Goal: Task Accomplishment & Management: Use online tool/utility

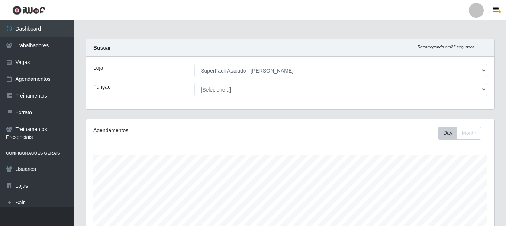
select select "399"
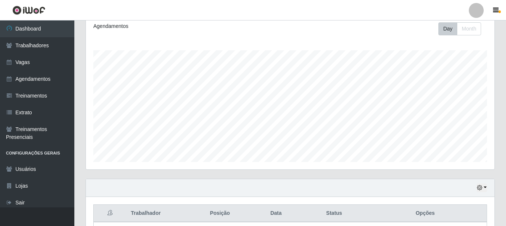
scroll to position [173, 0]
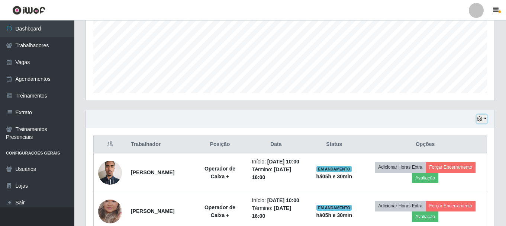
click at [479, 118] on icon "button" at bounding box center [479, 118] width 5 height 5
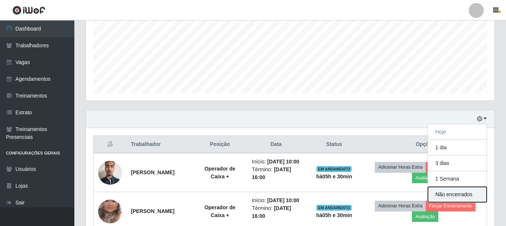
click at [451, 192] on button "Não encerrados" at bounding box center [457, 194] width 59 height 15
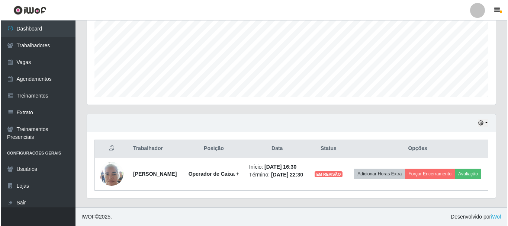
scroll to position [174, 0]
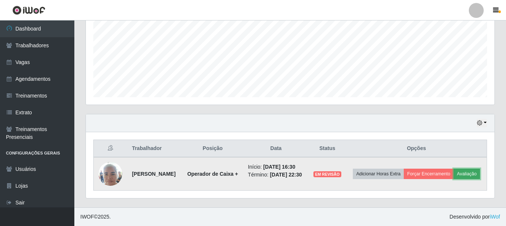
click at [454, 176] on button "Avaliação" at bounding box center [467, 174] width 26 height 10
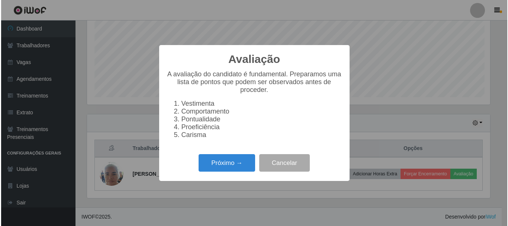
scroll to position [154, 405]
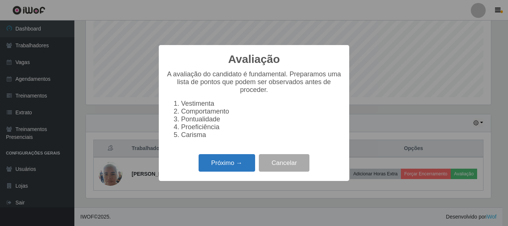
click at [208, 163] on button "Próximo →" at bounding box center [227, 162] width 57 height 17
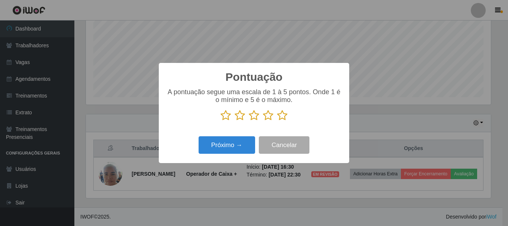
click at [268, 116] on icon at bounding box center [268, 115] width 10 height 11
click at [263, 121] on input "radio" at bounding box center [263, 121] width 0 height 0
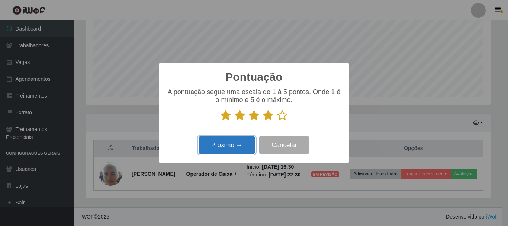
click at [239, 139] on button "Próximo →" at bounding box center [227, 144] width 57 height 17
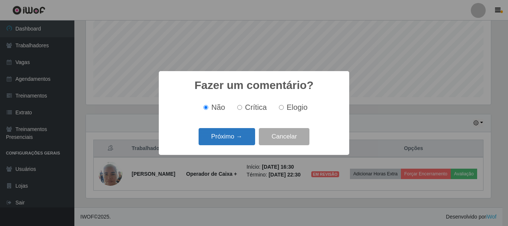
click at [235, 137] on button "Próximo →" at bounding box center [227, 136] width 57 height 17
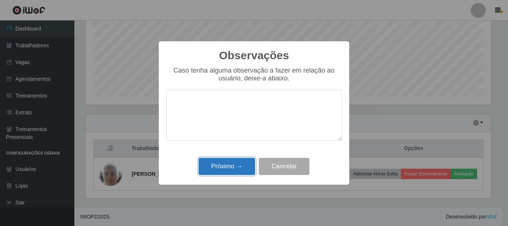
click at [228, 169] on button "Próximo →" at bounding box center [227, 166] width 57 height 17
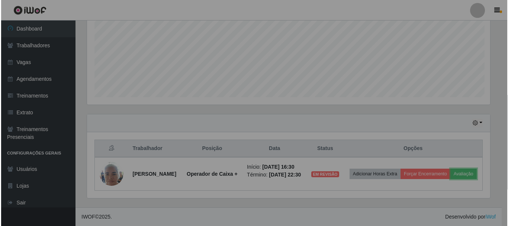
scroll to position [154, 409]
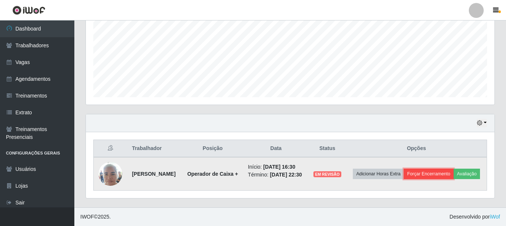
click at [442, 169] on button "Forçar Encerramento" at bounding box center [429, 174] width 50 height 10
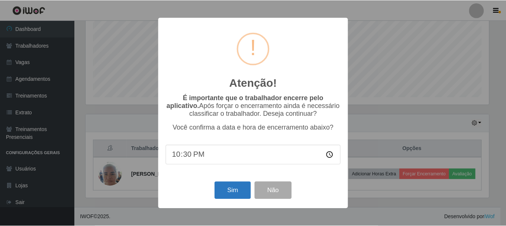
scroll to position [169, 0]
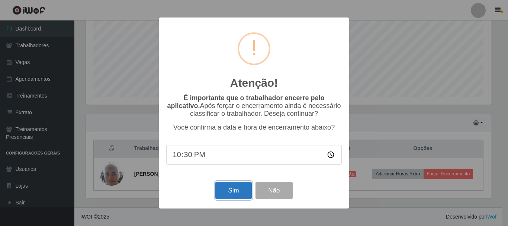
click at [243, 188] on button "Sim" at bounding box center [233, 190] width 36 height 17
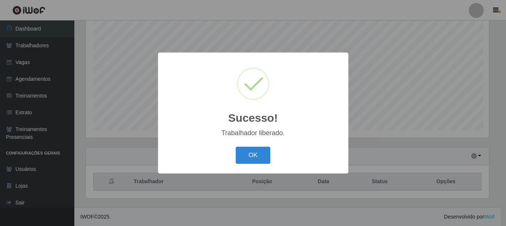
scroll to position [154, 405]
click at [254, 153] on button "OK" at bounding box center [254, 155] width 35 height 17
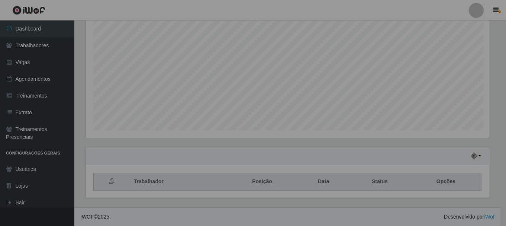
scroll to position [154, 409]
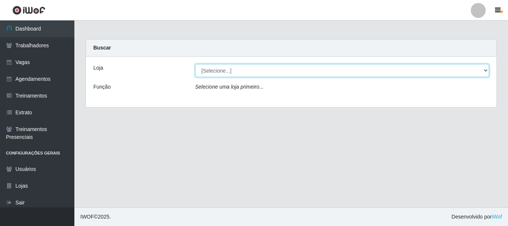
drag, startPoint x: 230, startPoint y: 70, endPoint x: 230, endPoint y: 76, distance: 6.7
click at [230, 70] on select "[Selecione...] SuperFácil Atacado - [PERSON_NAME]" at bounding box center [342, 70] width 294 height 13
select select "399"
click at [195, 64] on select "[Selecione...] SuperFácil Atacado - [PERSON_NAME]" at bounding box center [342, 70] width 294 height 13
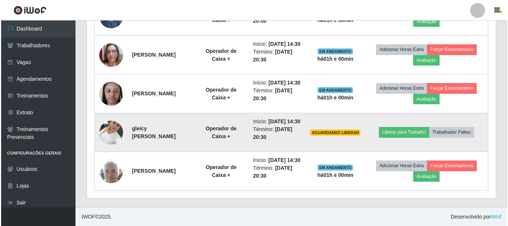
scroll to position [461, 0]
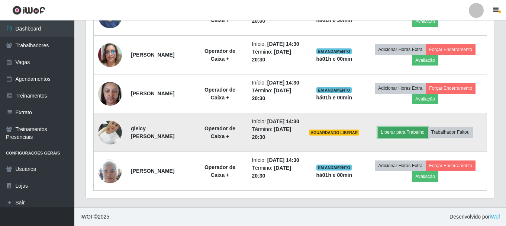
click at [423, 127] on button "Liberar para Trabalho" at bounding box center [403, 132] width 50 height 10
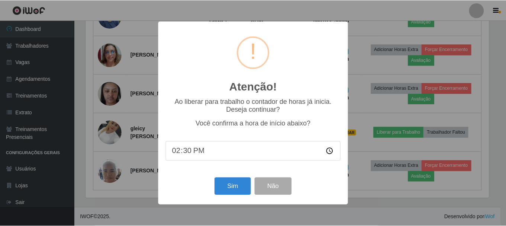
scroll to position [154, 405]
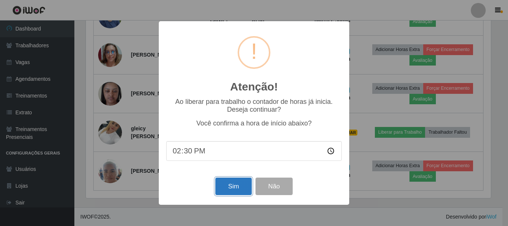
click at [238, 187] on button "Sim" at bounding box center [233, 185] width 36 height 17
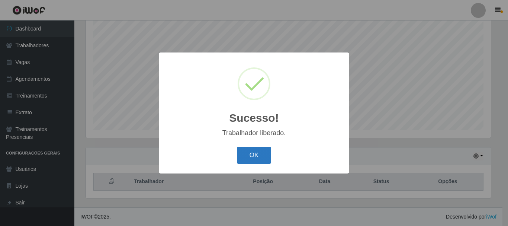
click at [265, 156] on button "OK" at bounding box center [254, 155] width 35 height 17
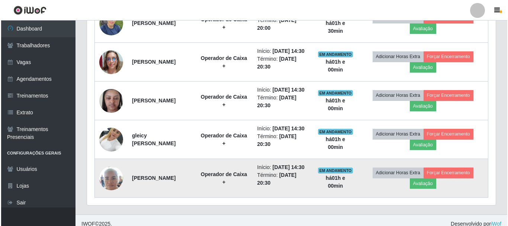
scroll to position [461, 0]
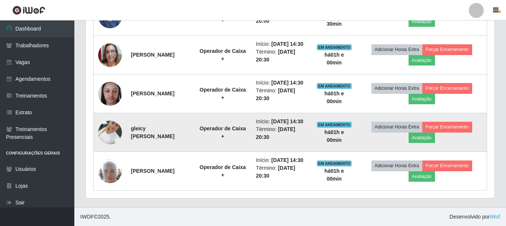
click at [106, 119] on img at bounding box center [110, 132] width 24 height 32
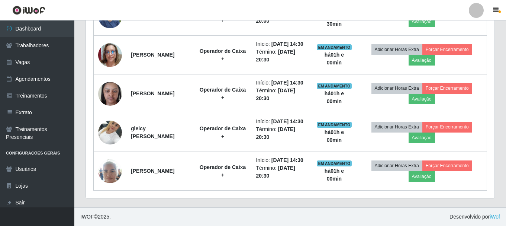
scroll to position [154, 409]
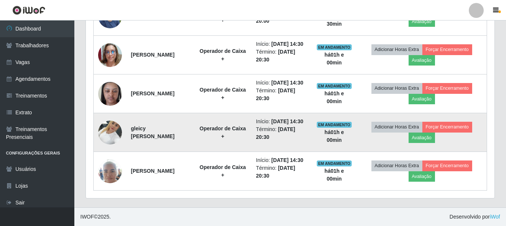
click at [105, 118] on img at bounding box center [110, 132] width 24 height 32
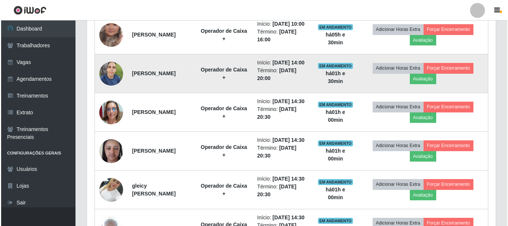
scroll to position [350, 0]
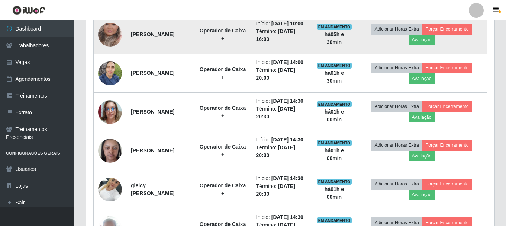
click at [112, 41] on img at bounding box center [110, 34] width 24 height 42
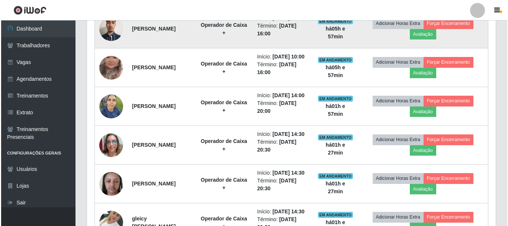
scroll to position [275, 0]
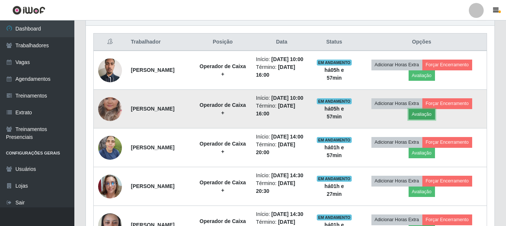
click at [435, 119] on button "Avaliação" at bounding box center [422, 114] width 26 height 10
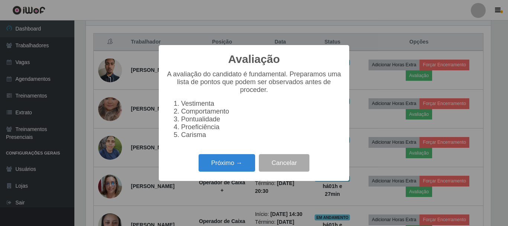
scroll to position [154, 405]
click at [243, 169] on button "Próximo →" at bounding box center [227, 162] width 57 height 17
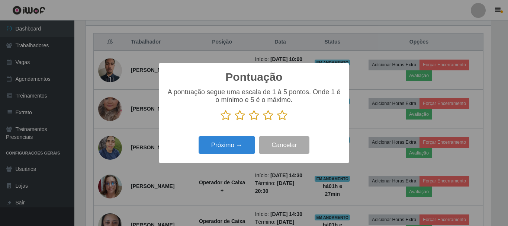
click at [269, 117] on icon at bounding box center [268, 115] width 10 height 11
click at [263, 121] on input "radio" at bounding box center [263, 121] width 0 height 0
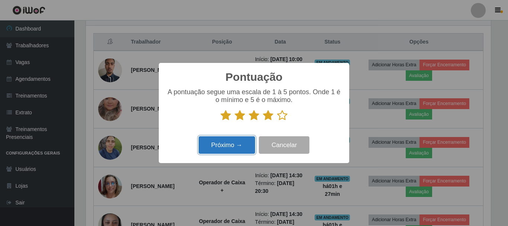
click at [248, 141] on button "Próximo →" at bounding box center [227, 144] width 57 height 17
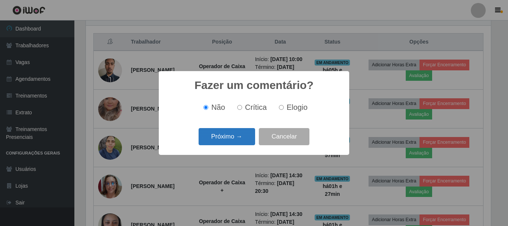
click at [248, 140] on button "Próximo →" at bounding box center [227, 136] width 57 height 17
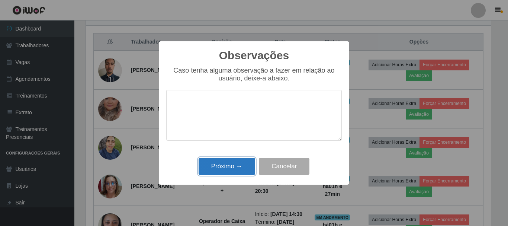
click at [240, 162] on button "Próximo →" at bounding box center [227, 166] width 57 height 17
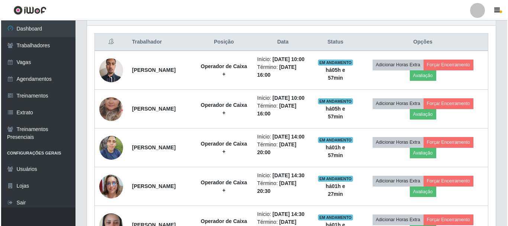
scroll to position [154, 409]
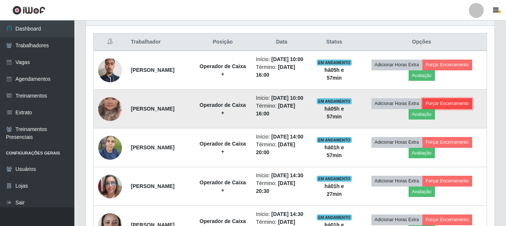
click at [449, 109] on button "Forçar Encerramento" at bounding box center [448, 103] width 50 height 10
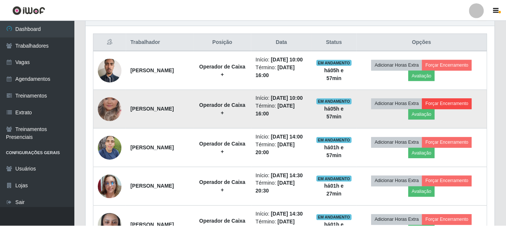
scroll to position [154, 405]
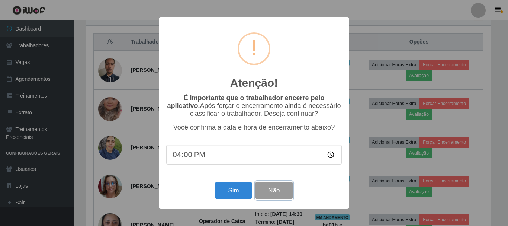
click at [288, 195] on button "Não" at bounding box center [274, 190] width 37 height 17
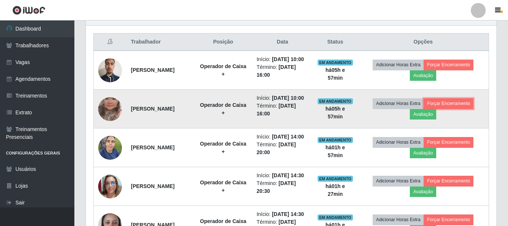
scroll to position [154, 409]
click at [104, 119] on img at bounding box center [110, 109] width 24 height 42
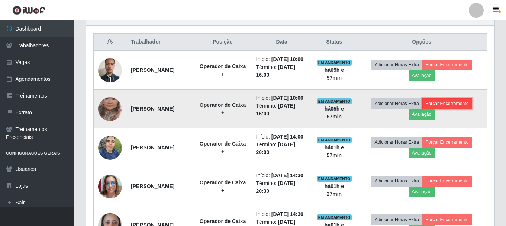
click at [457, 109] on button "Forçar Encerramento" at bounding box center [448, 103] width 50 height 10
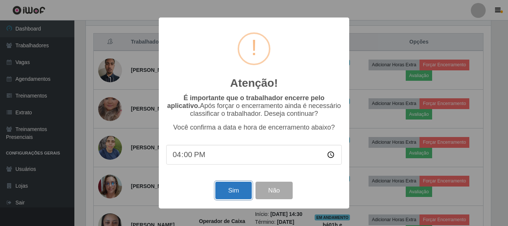
click at [227, 187] on button "Sim" at bounding box center [233, 190] width 36 height 17
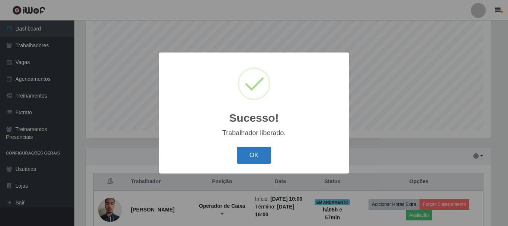
click at [248, 155] on button "OK" at bounding box center [254, 155] width 35 height 17
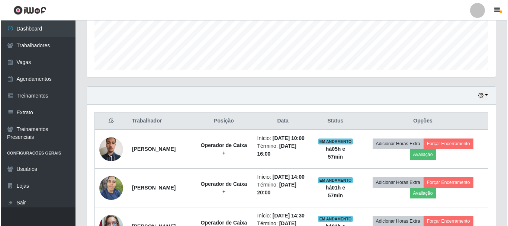
scroll to position [285, 0]
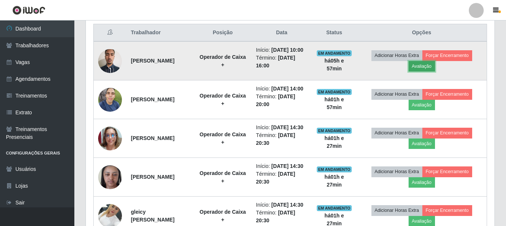
click at [423, 67] on button "Avaliação" at bounding box center [422, 66] width 26 height 10
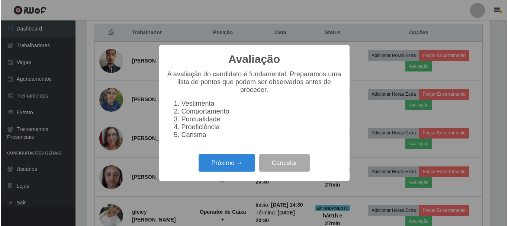
scroll to position [154, 405]
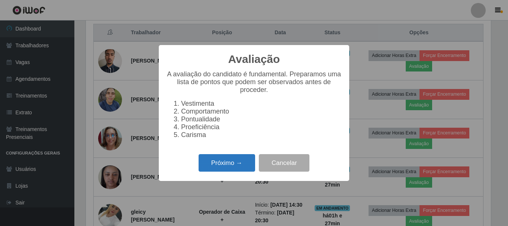
click at [227, 163] on button "Próximo →" at bounding box center [227, 162] width 57 height 17
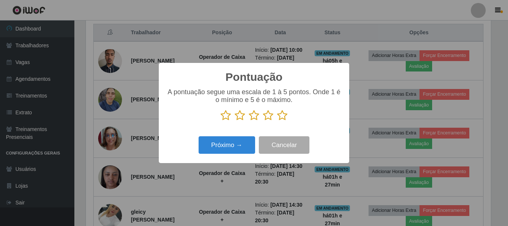
scroll to position [371824, 371574]
click at [271, 116] on icon at bounding box center [268, 115] width 10 height 11
click at [263, 121] on input "radio" at bounding box center [263, 121] width 0 height 0
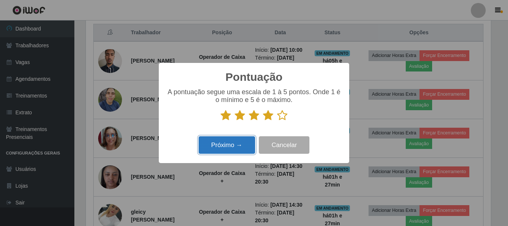
click at [249, 145] on button "Próximo →" at bounding box center [227, 144] width 57 height 17
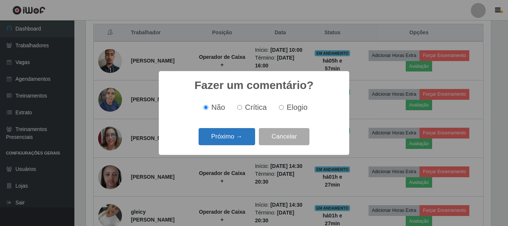
click at [249, 137] on button "Próximo →" at bounding box center [227, 136] width 57 height 17
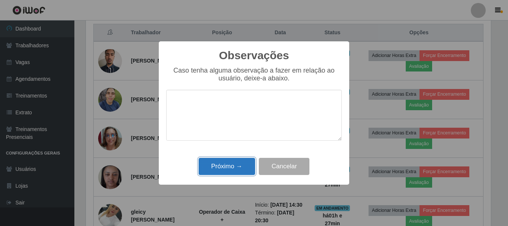
click at [243, 165] on button "Próximo →" at bounding box center [227, 166] width 57 height 17
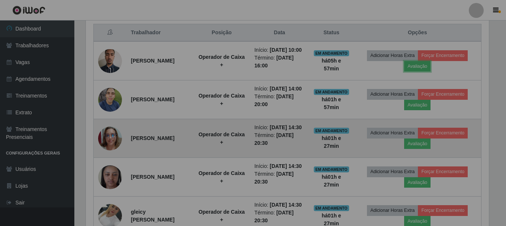
scroll to position [154, 409]
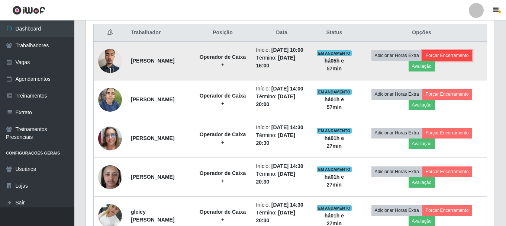
click at [465, 58] on button "Forçar Encerramento" at bounding box center [448, 55] width 50 height 10
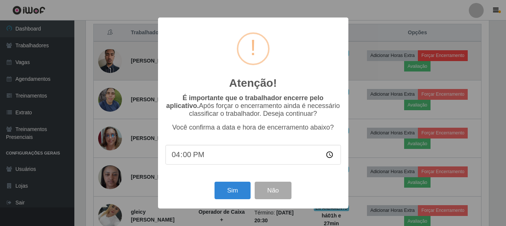
scroll to position [0, 0]
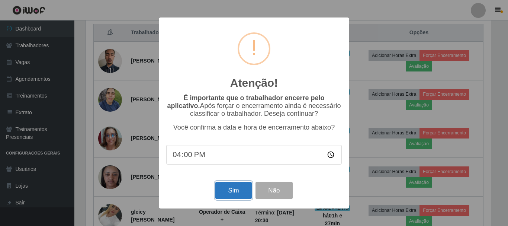
click at [229, 187] on button "Sim" at bounding box center [233, 190] width 36 height 17
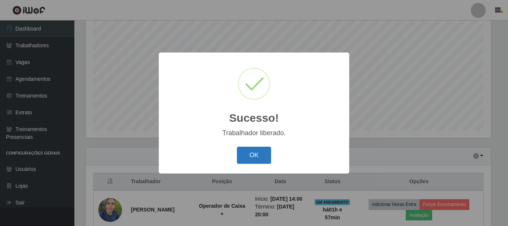
click at [249, 157] on button "OK" at bounding box center [254, 155] width 35 height 17
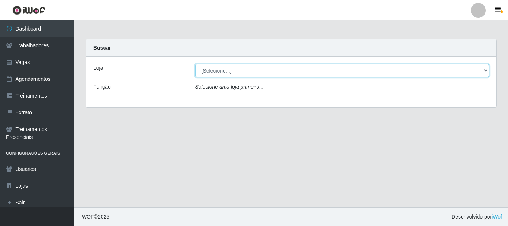
click at [254, 67] on select "[Selecione...] SuperFácil Atacado - [PERSON_NAME]" at bounding box center [342, 70] width 294 height 13
select select "399"
click at [195, 64] on select "[Selecione...] SuperFácil Atacado - [PERSON_NAME]" at bounding box center [342, 70] width 294 height 13
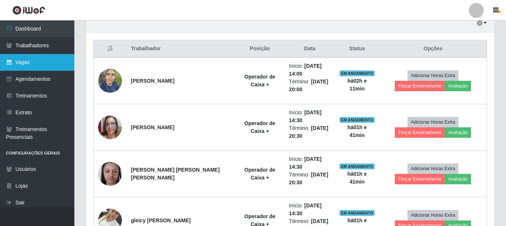
scroll to position [219, 0]
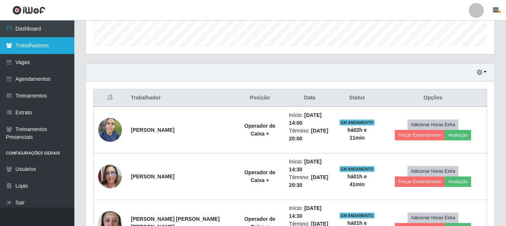
click at [20, 47] on link "Trabalhadores" at bounding box center [37, 45] width 74 height 17
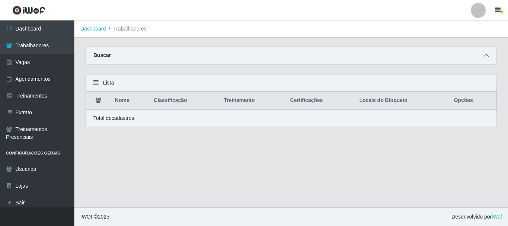
click at [485, 57] on icon at bounding box center [486, 55] width 5 height 5
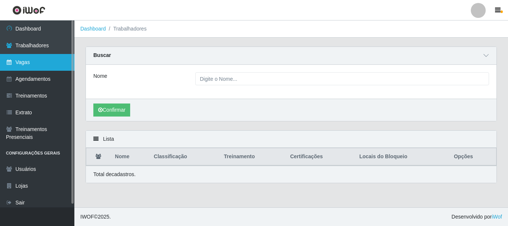
click at [26, 63] on link "Vagas" at bounding box center [37, 62] width 74 height 17
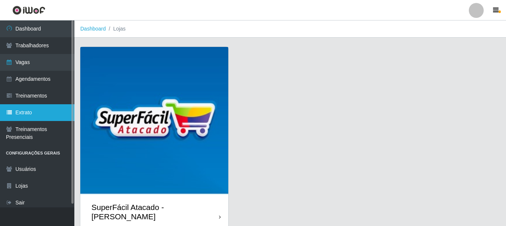
click at [44, 109] on link "Extrato" at bounding box center [37, 112] width 74 height 17
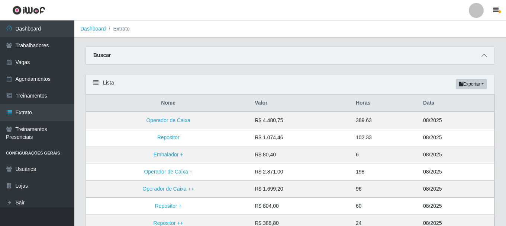
click at [487, 56] on span at bounding box center [484, 55] width 9 height 9
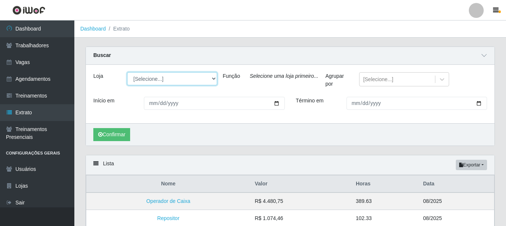
click at [192, 78] on select "[Selecione...] SuperFácil Atacado - [PERSON_NAME]" at bounding box center [172, 78] width 90 height 13
select select "399"
click at [127, 73] on select "[Selecione...] SuperFácil Atacado - [PERSON_NAME]" at bounding box center [172, 78] width 90 height 13
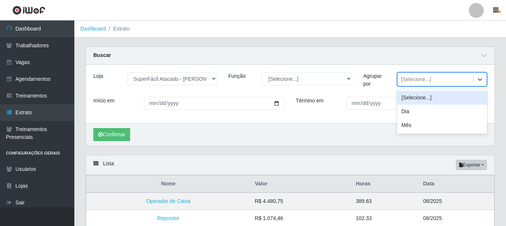
click at [413, 80] on div "[Selecione...]" at bounding box center [416, 80] width 30 height 8
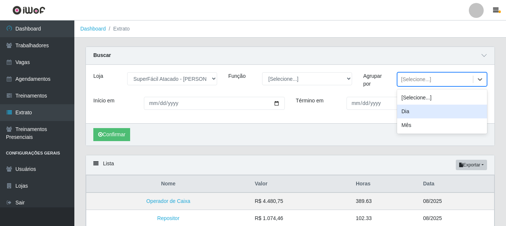
click at [415, 111] on div "Dia" at bounding box center [442, 112] width 90 height 14
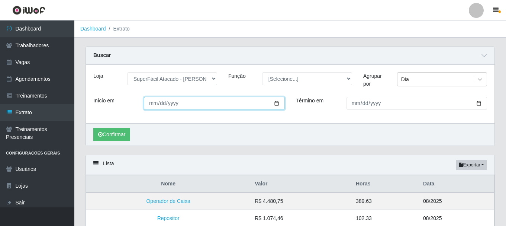
click at [152, 102] on input "Início em" at bounding box center [214, 103] width 141 height 13
type input "2025-08-09"
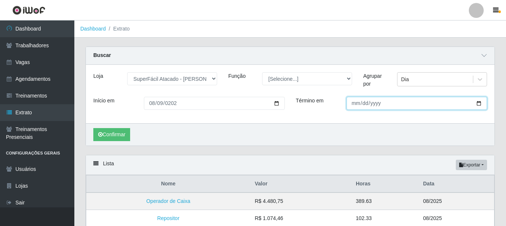
click at [356, 105] on input "Término em" at bounding box center [417, 103] width 141 height 13
type input "0205-08-09"
type input "2025-08-09"
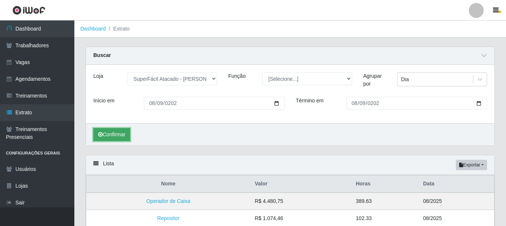
click at [110, 136] on button "Confirmar" at bounding box center [111, 134] width 37 height 13
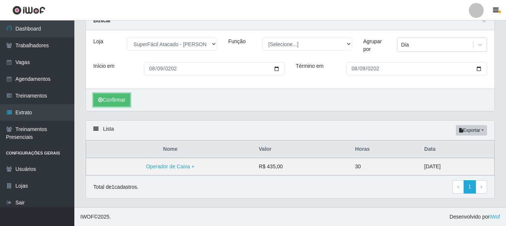
scroll to position [35, 0]
click at [165, 168] on link "Operador de Caixa +" at bounding box center [170, 166] width 48 height 6
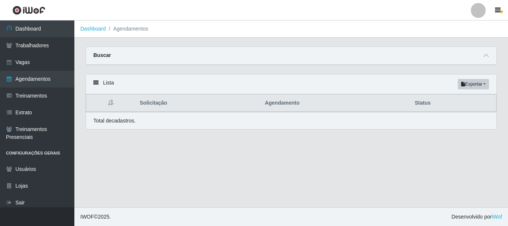
click at [110, 123] on p "Total de cadastros." at bounding box center [114, 121] width 42 height 8
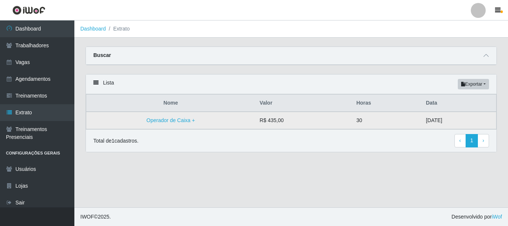
click at [352, 124] on td "30" at bounding box center [387, 120] width 70 height 17
click at [161, 123] on link "Operador de Caixa +" at bounding box center [171, 120] width 48 height 6
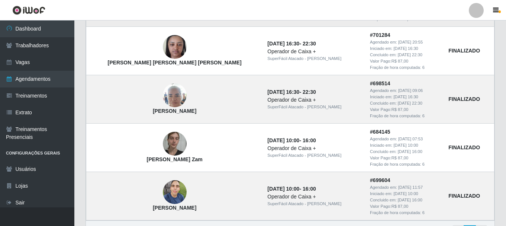
scroll to position [179, 0]
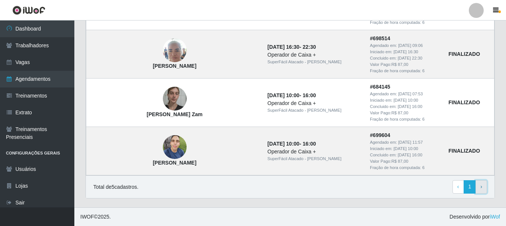
click at [481, 186] on span "›" at bounding box center [482, 186] width 2 height 6
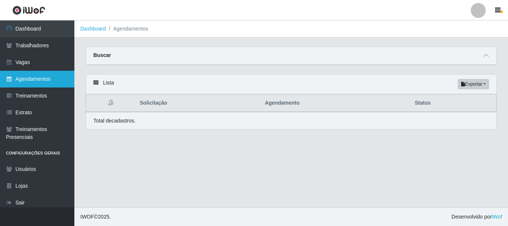
click at [42, 80] on link "Agendamentos" at bounding box center [37, 79] width 74 height 17
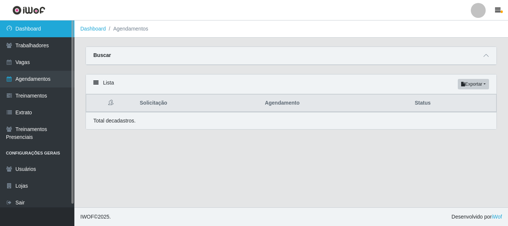
click at [41, 32] on link "Dashboard" at bounding box center [37, 28] width 74 height 17
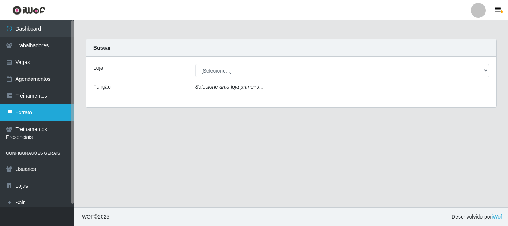
click at [39, 108] on link "Extrato" at bounding box center [37, 112] width 74 height 17
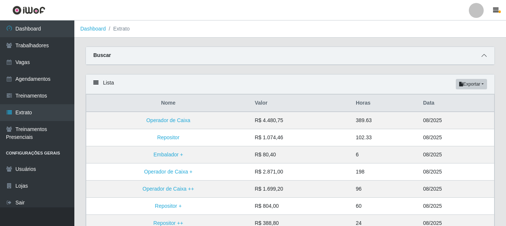
click at [489, 54] on div "Buscar" at bounding box center [290, 56] width 409 height 18
click at [484, 56] on icon at bounding box center [484, 55] width 5 height 5
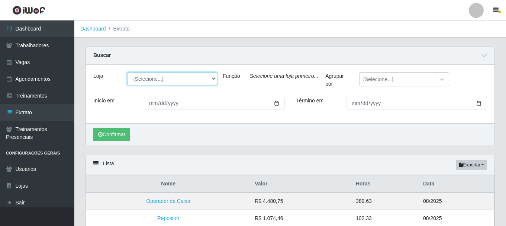
click at [156, 79] on select "[Selecione...] SuperFácil Atacado - [PERSON_NAME]" at bounding box center [172, 78] width 90 height 13
select select "399"
click at [127, 73] on select "[Selecione...] SuperFácil Atacado - [PERSON_NAME]" at bounding box center [172, 78] width 90 height 13
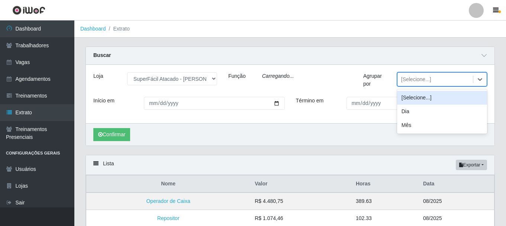
click at [416, 73] on div "[Selecione...]" at bounding box center [436, 79] width 76 height 12
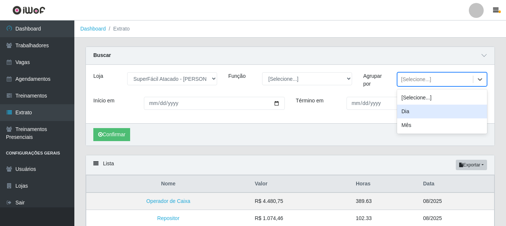
click at [412, 112] on div "Dia" at bounding box center [442, 112] width 90 height 14
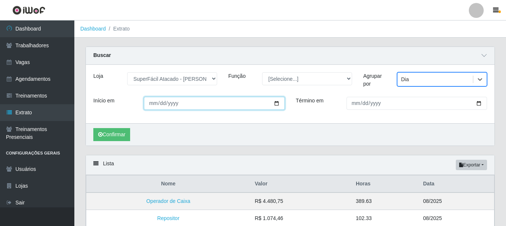
click at [216, 103] on input "Início em" at bounding box center [214, 103] width 141 height 13
type input "2025-08-08"
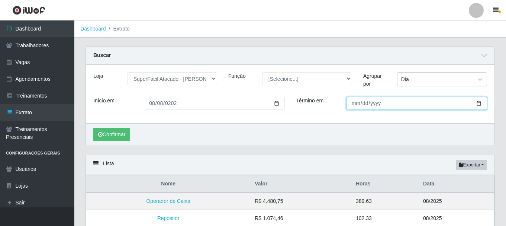
click at [356, 103] on input "Término em" at bounding box center [417, 103] width 141 height 13
type input "2025-08-08"
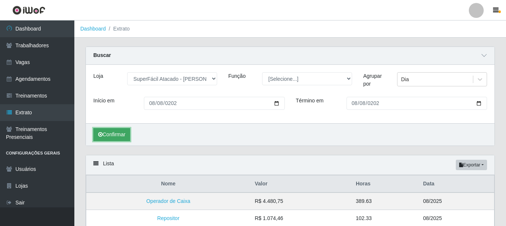
click at [104, 131] on button "Confirmar" at bounding box center [111, 134] width 37 height 13
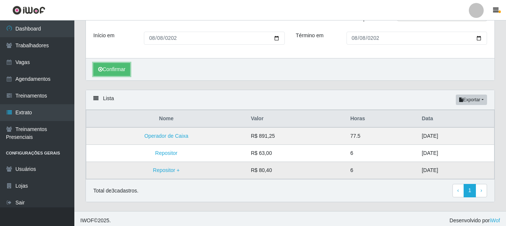
scroll to position [69, 0]
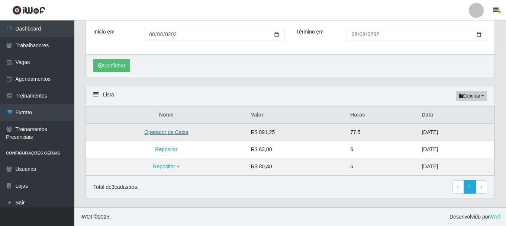
click at [169, 132] on link "Operador de Caixa" at bounding box center [166, 132] width 44 height 6
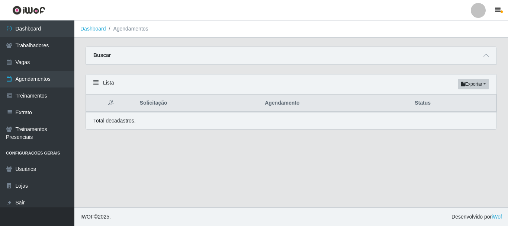
click at [171, 148] on main "Dashboard Agendamentos Carregando... Buscar Início em 2025-08-08 Término em 202…" at bounding box center [291, 113] width 434 height 187
click at [162, 141] on main "Dashboard Agendamentos Carregando... Buscar Início em 2025-08-08 Término em 202…" at bounding box center [291, 113] width 434 height 187
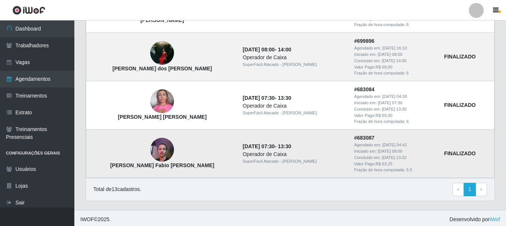
scroll to position [566, 0]
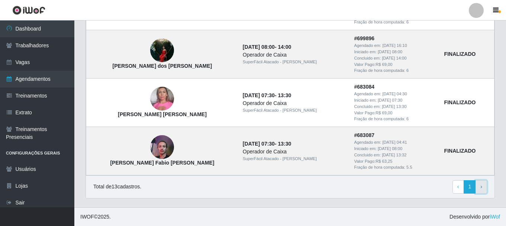
click at [482, 189] on span "›" at bounding box center [482, 186] width 2 height 6
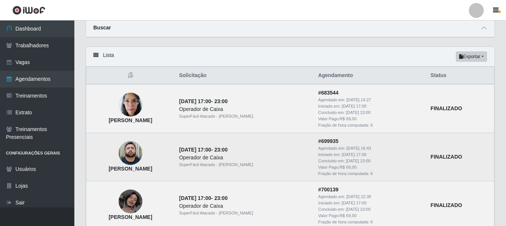
scroll to position [74, 0]
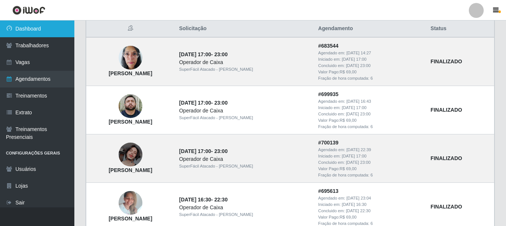
click at [47, 32] on link "Dashboard" at bounding box center [37, 28] width 74 height 17
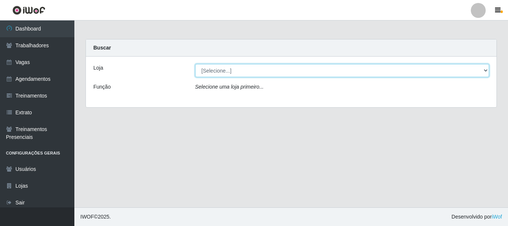
click at [426, 76] on select "[Selecione...] SuperFácil Atacado - [PERSON_NAME]" at bounding box center [342, 70] width 294 height 13
select select "399"
click at [195, 64] on select "[Selecione...] SuperFácil Atacado - [PERSON_NAME]" at bounding box center [342, 70] width 294 height 13
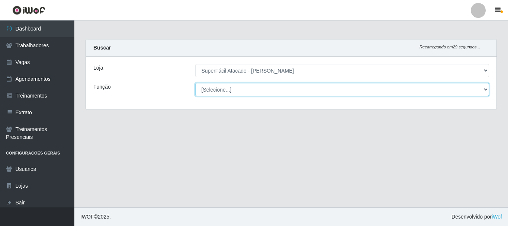
click at [224, 89] on select "[Selecione...] Embalador Embalador + Embalador ++ Operador de Caixa Operador de…" at bounding box center [342, 89] width 294 height 13
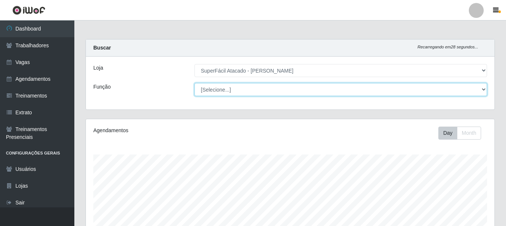
scroll to position [154, 409]
select select "24"
click at [195, 83] on select "[Selecione...] Embalador Embalador + Embalador ++ Operador de Caixa Operador de…" at bounding box center [341, 89] width 293 height 13
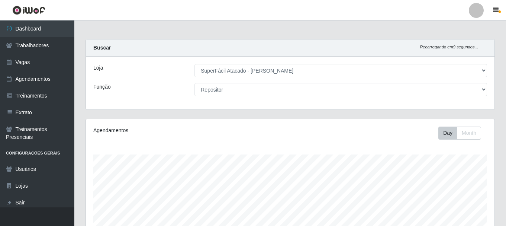
click at [313, 130] on div "Day Month" at bounding box center [375, 132] width 236 height 13
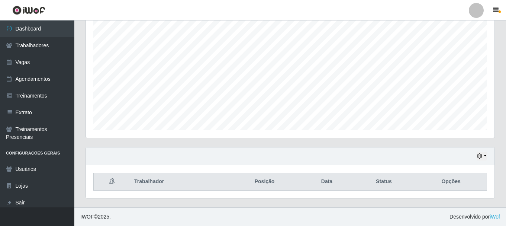
scroll to position [0, 0]
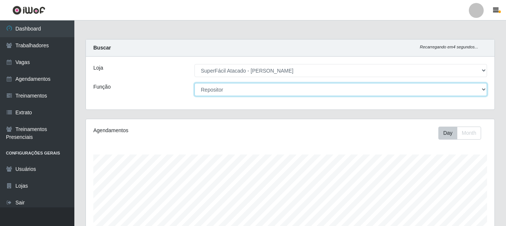
click at [482, 89] on select "[Selecione...] Embalador Embalador + Embalador ++ Operador de Caixa Operador de…" at bounding box center [341, 89] width 293 height 13
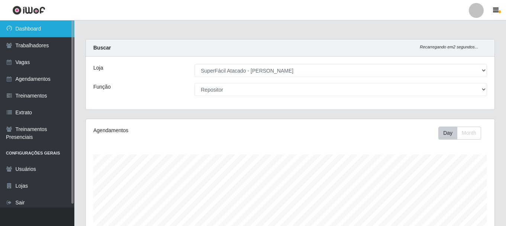
click at [38, 31] on link "Dashboard" at bounding box center [37, 28] width 74 height 17
click at [26, 33] on link "Dashboard" at bounding box center [37, 28] width 74 height 17
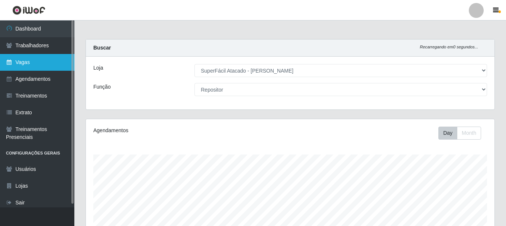
click at [19, 64] on link "Vagas" at bounding box center [37, 62] width 74 height 17
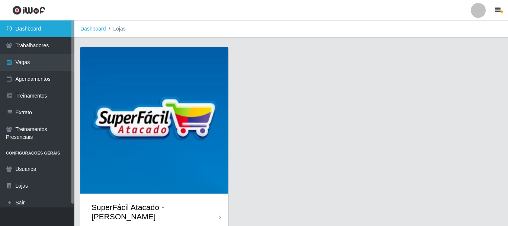
click at [23, 29] on link "Dashboard" at bounding box center [37, 28] width 74 height 17
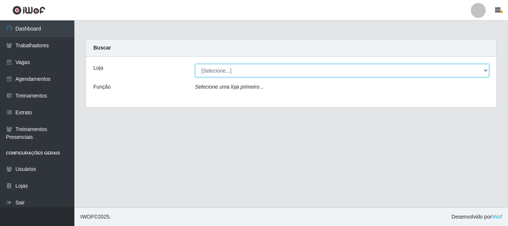
click at [485, 70] on select "[Selecione...] SuperFácil Atacado - [PERSON_NAME]" at bounding box center [342, 70] width 294 height 13
select select "399"
click at [195, 64] on select "[Selecione...] SuperFácil Atacado - [PERSON_NAME]" at bounding box center [342, 70] width 294 height 13
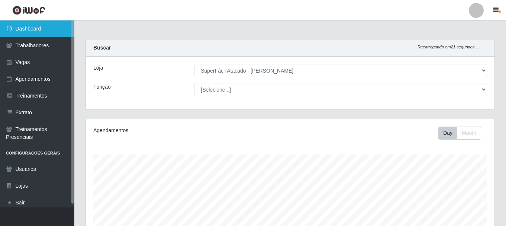
click at [45, 30] on link "Dashboard" at bounding box center [37, 28] width 74 height 17
click at [45, 31] on link "Dashboard" at bounding box center [37, 28] width 74 height 17
click at [33, 27] on link "Dashboard" at bounding box center [37, 28] width 74 height 17
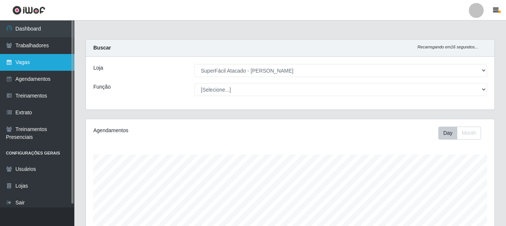
click at [28, 62] on link "Vagas" at bounding box center [37, 62] width 74 height 17
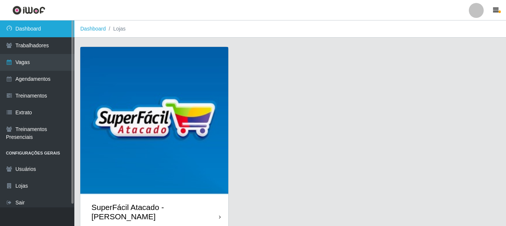
click at [49, 26] on link "Dashboard" at bounding box center [37, 28] width 74 height 17
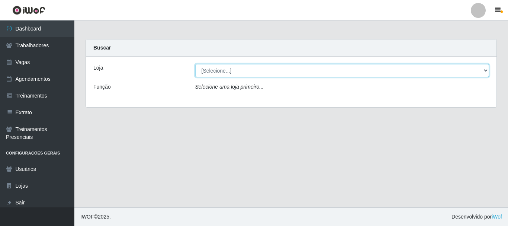
click at [486, 71] on select "[Selecione...] SuperFácil Atacado - [PERSON_NAME]" at bounding box center [342, 70] width 294 height 13
click at [195, 64] on select "[Selecione...] SuperFácil Atacado - [PERSON_NAME]" at bounding box center [342, 70] width 294 height 13
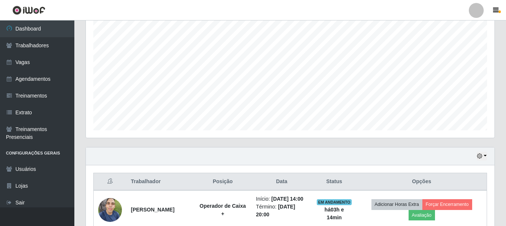
scroll to position [219, 0]
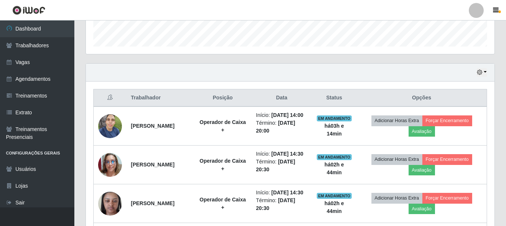
select select "[Selecione...]"
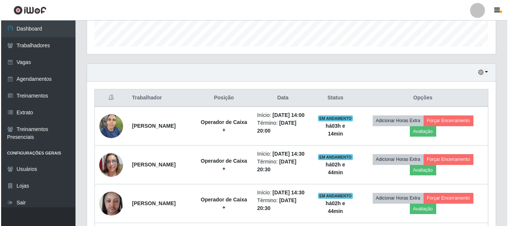
scroll to position [0, 0]
